Goal: Find specific page/section: Find specific page/section

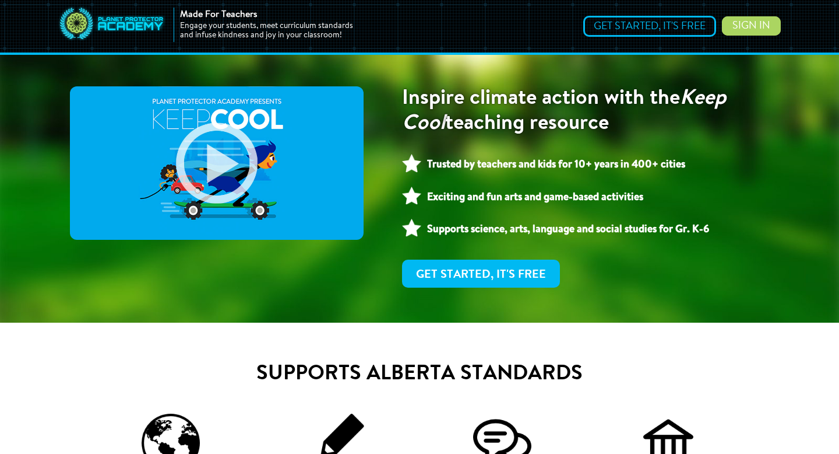
click at [750, 26] on link "Sign In" at bounding box center [751, 25] width 59 height 19
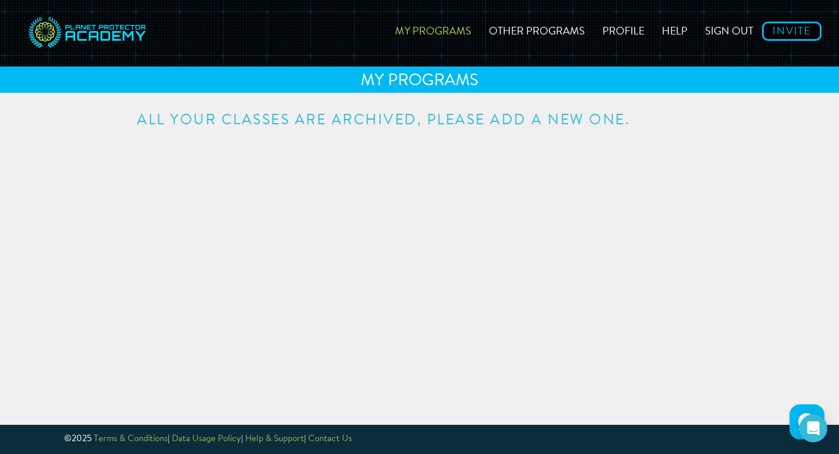
click at [438, 33] on link "My Programs" at bounding box center [434, 29] width 94 height 41
click at [531, 31] on link "Other Programs" at bounding box center [537, 29] width 114 height 41
